Goal: Information Seeking & Learning: Find specific page/section

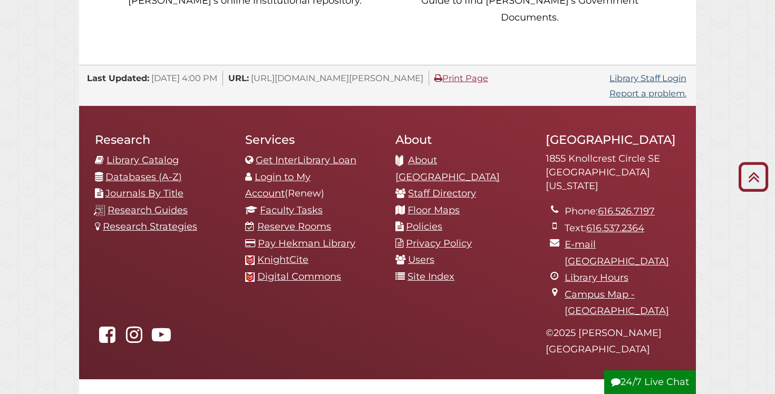
scroll to position [1105, 0]
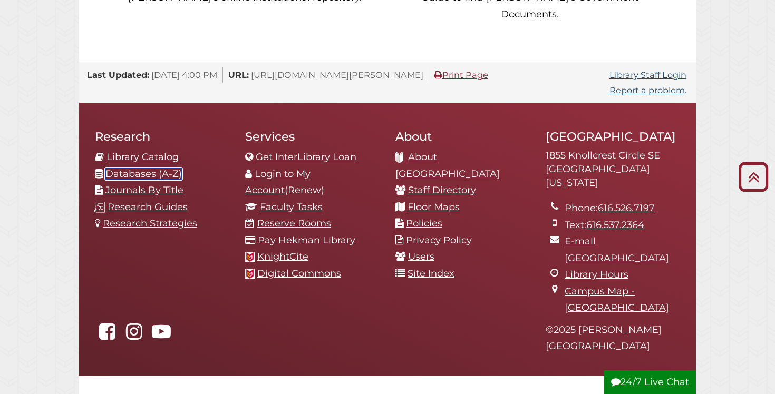
click at [156, 168] on link "Databases (A-Z)" at bounding box center [143, 174] width 76 height 12
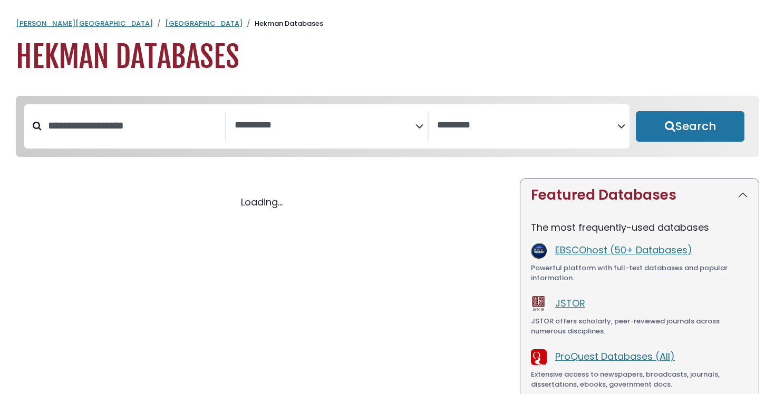
select select "Database Subject Filter"
select select "Database Vendors Filter"
select select "Database Subject Filter"
select select "Database Vendors Filter"
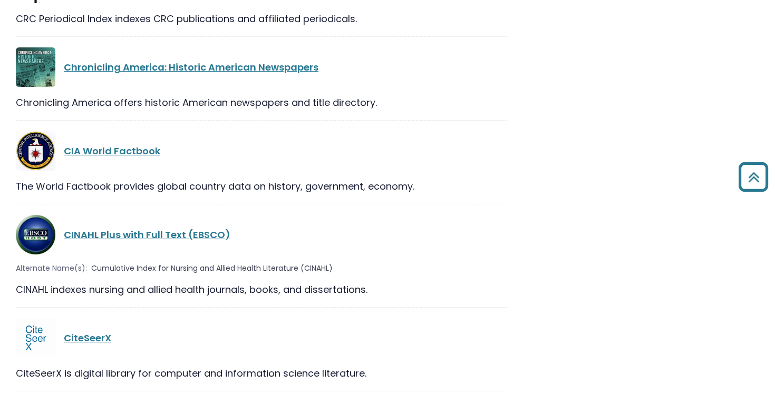
scroll to position [4872, 0]
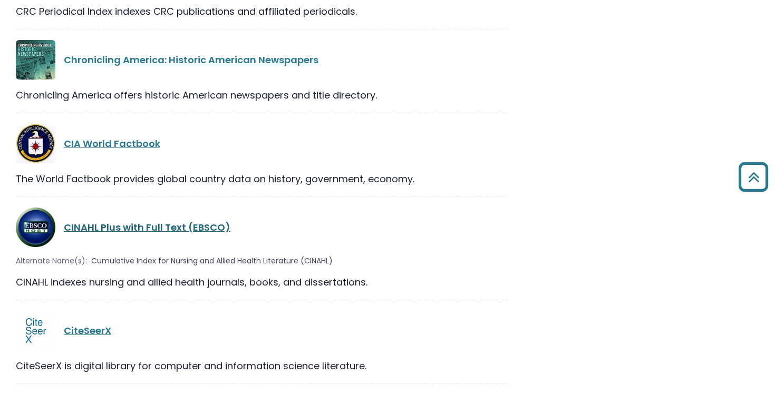
click at [163, 221] on link "CINAHL Plus with Full Text (EBSCO)" at bounding box center [147, 227] width 167 height 13
